Goal: Information Seeking & Learning: Find specific fact

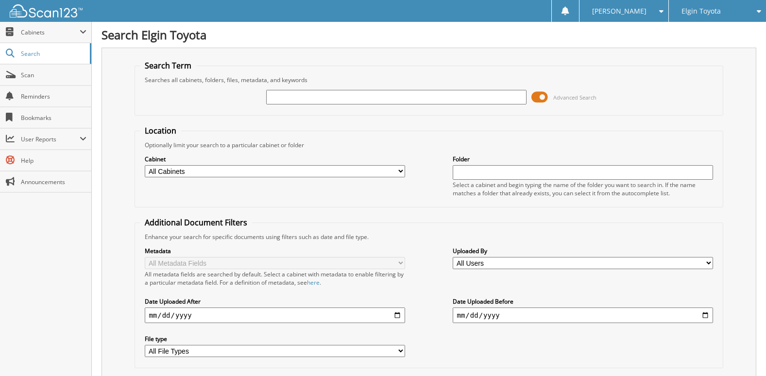
click at [293, 102] on input "text" at bounding box center [396, 97] width 260 height 15
click at [293, 98] on input "text" at bounding box center [396, 97] width 260 height 15
type input "car deal"
type input "[DATE]"
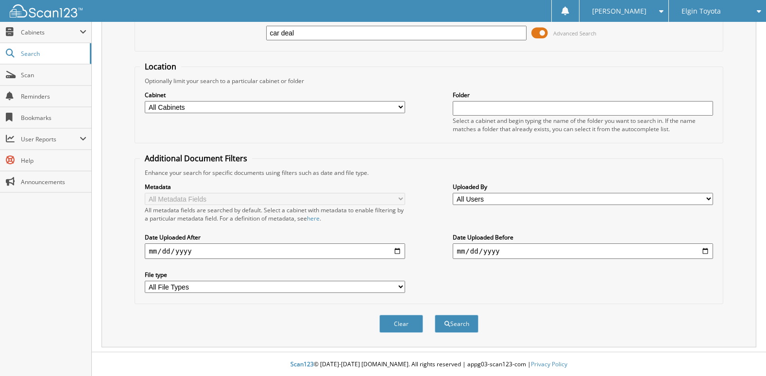
scroll to position [65, 0]
click at [453, 323] on button "Search" at bounding box center [457, 323] width 44 height 18
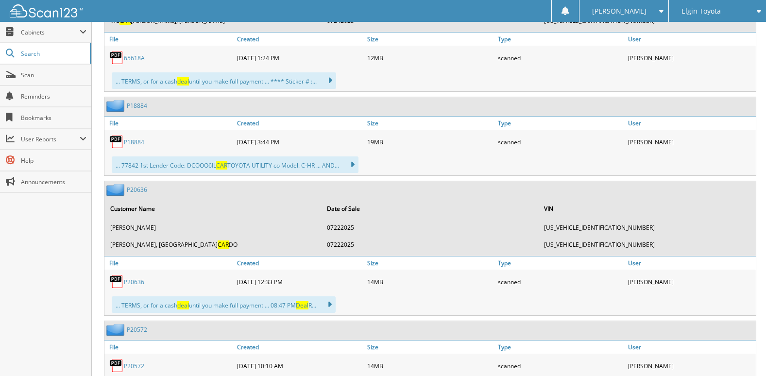
scroll to position [534, 0]
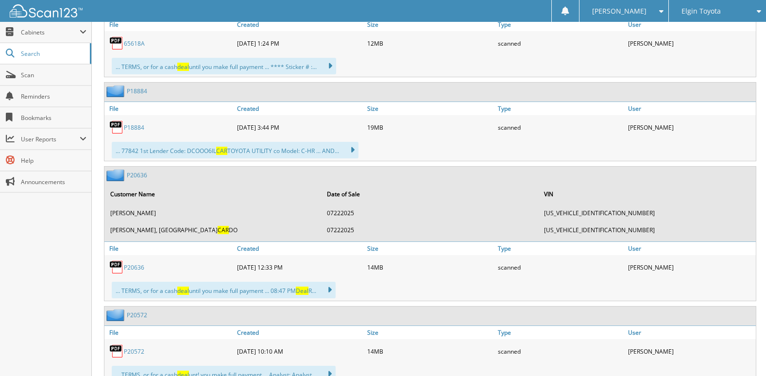
click at [131, 129] on link "P18884" at bounding box center [134, 127] width 20 height 8
